Goal: Information Seeking & Learning: Learn about a topic

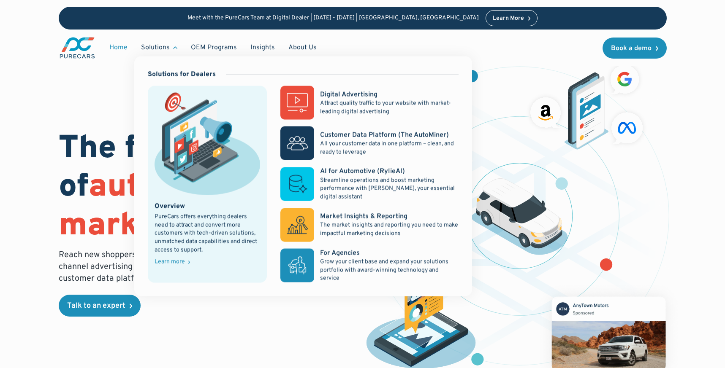
click at [165, 47] on div "Solutions" at bounding box center [155, 47] width 29 height 9
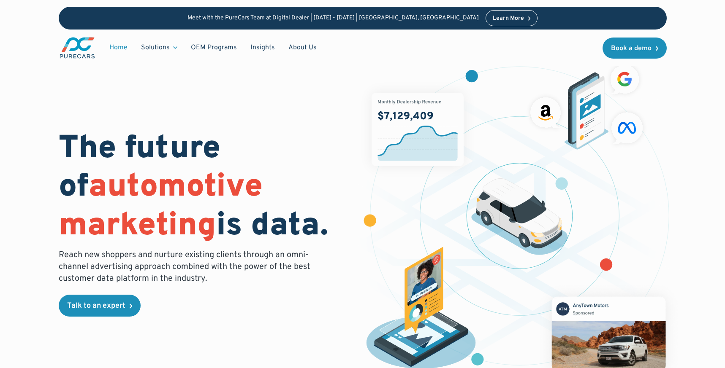
click at [165, 47] on div "Solutions" at bounding box center [155, 47] width 29 height 9
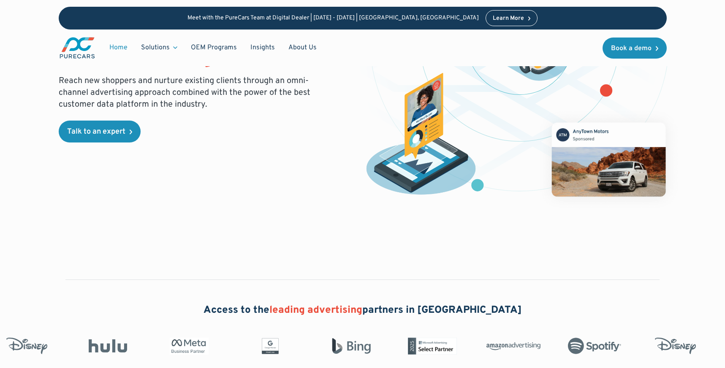
scroll to position [131, 0]
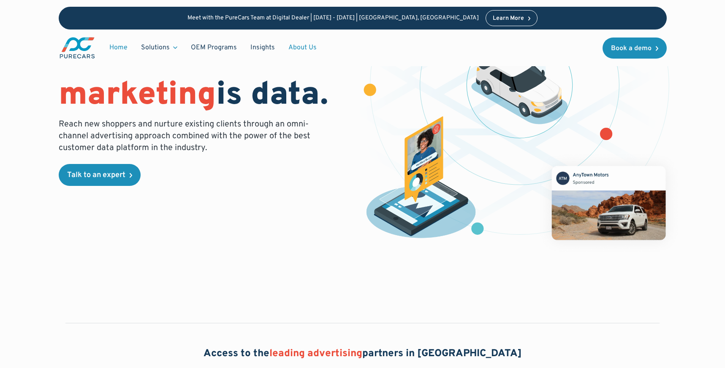
click at [300, 46] on link "About Us" at bounding box center [302, 48] width 42 height 16
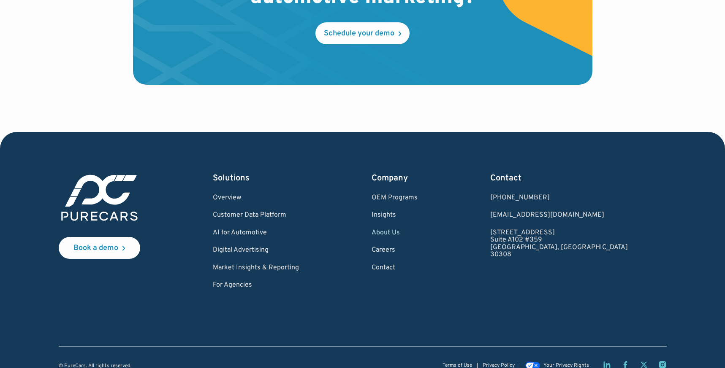
scroll to position [2501, 0]
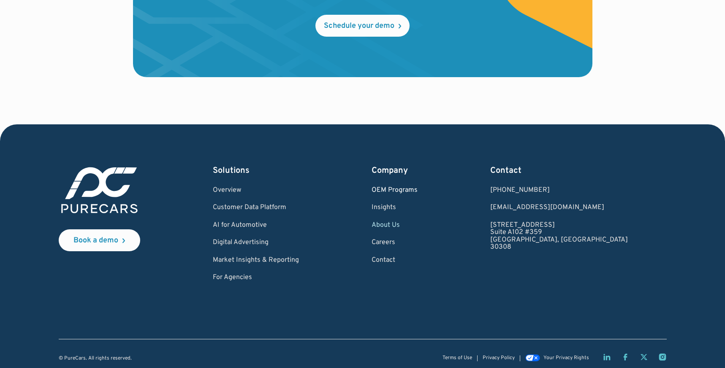
click at [417, 187] on link "OEM Programs" at bounding box center [394, 191] width 46 height 8
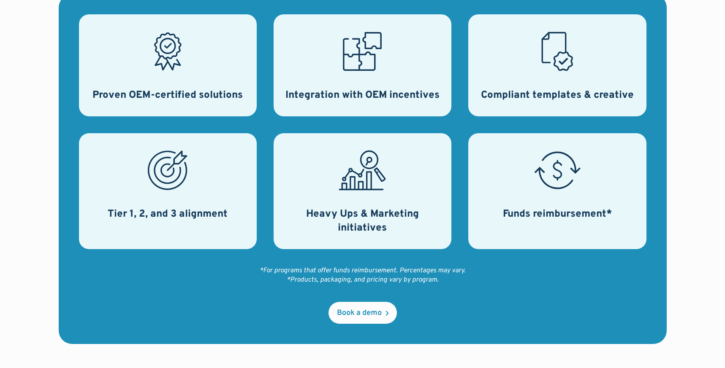
scroll to position [397, 0]
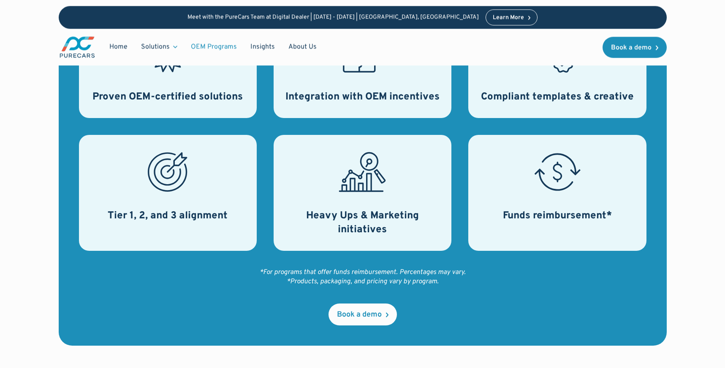
click at [227, 94] on h3 "Proven OEM-certified solutions" at bounding box center [167, 97] width 150 height 14
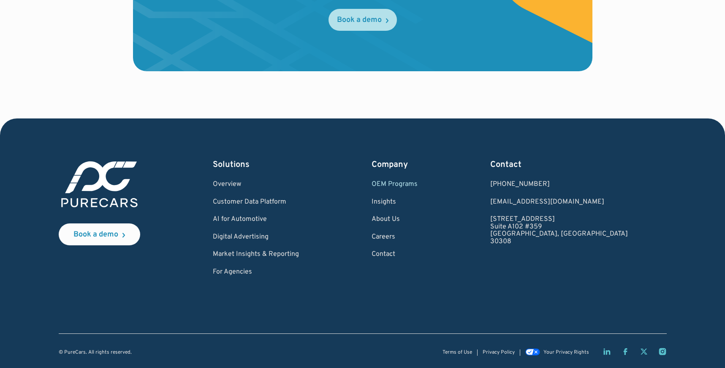
scroll to position [1435, 0]
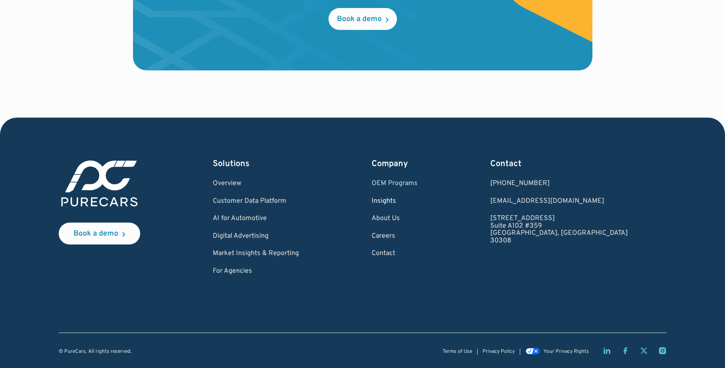
click at [414, 203] on link "Insights" at bounding box center [394, 202] width 46 height 8
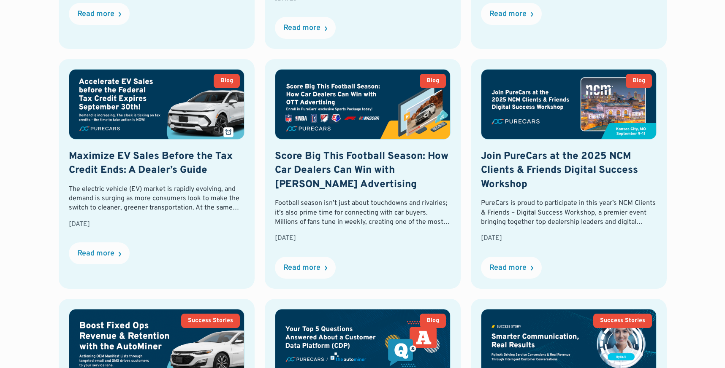
scroll to position [597, 0]
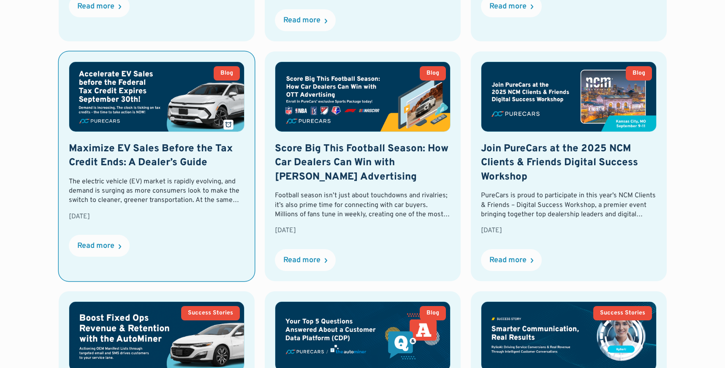
click at [172, 147] on h2 "Maximize EV Sales Before the Tax Credit Ends: A Dealer’s Guide" at bounding box center [157, 156] width 176 height 28
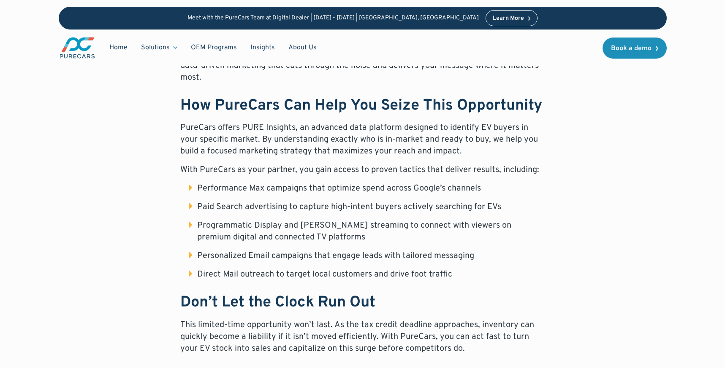
scroll to position [585, 0]
